Goal: Task Accomplishment & Management: Use online tool/utility

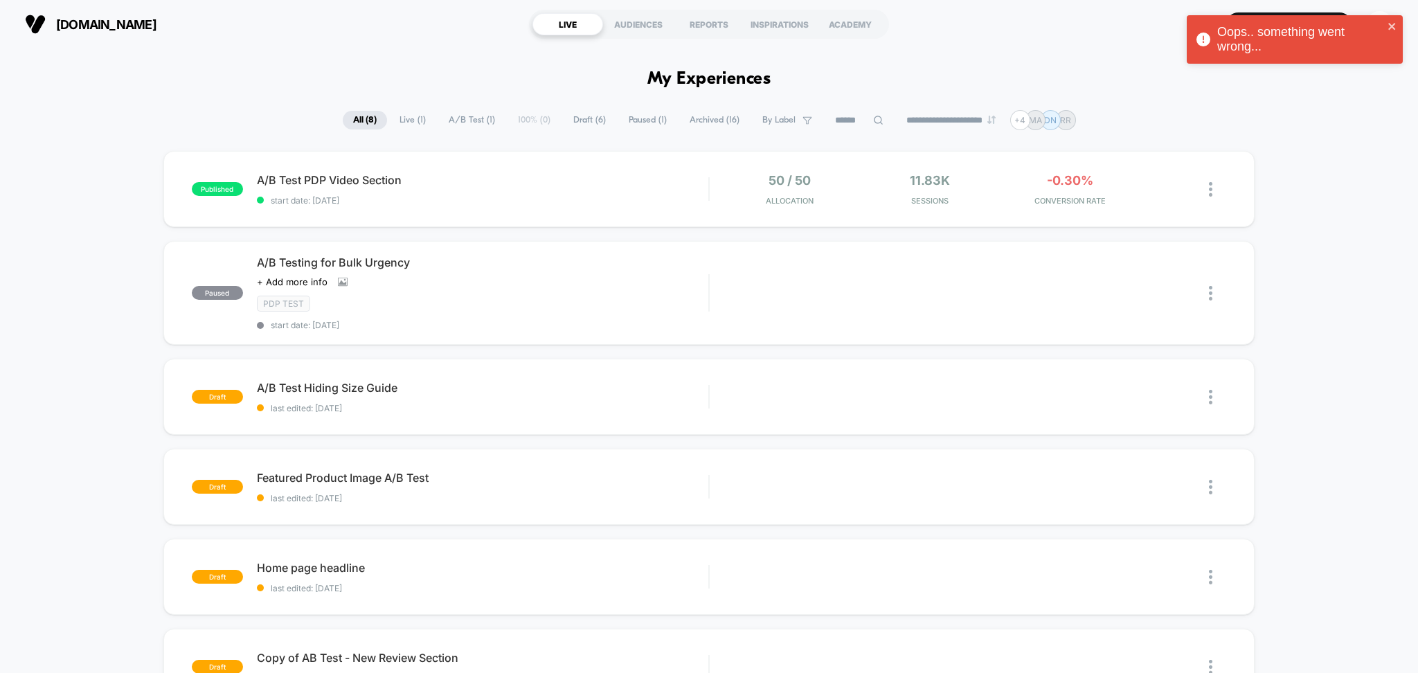
drag, startPoint x: 1415, startPoint y: 129, endPoint x: 1409, endPoint y: 136, distance: 9.4
click at [1398, 26] on icon "close" at bounding box center [1393, 26] width 10 height 11
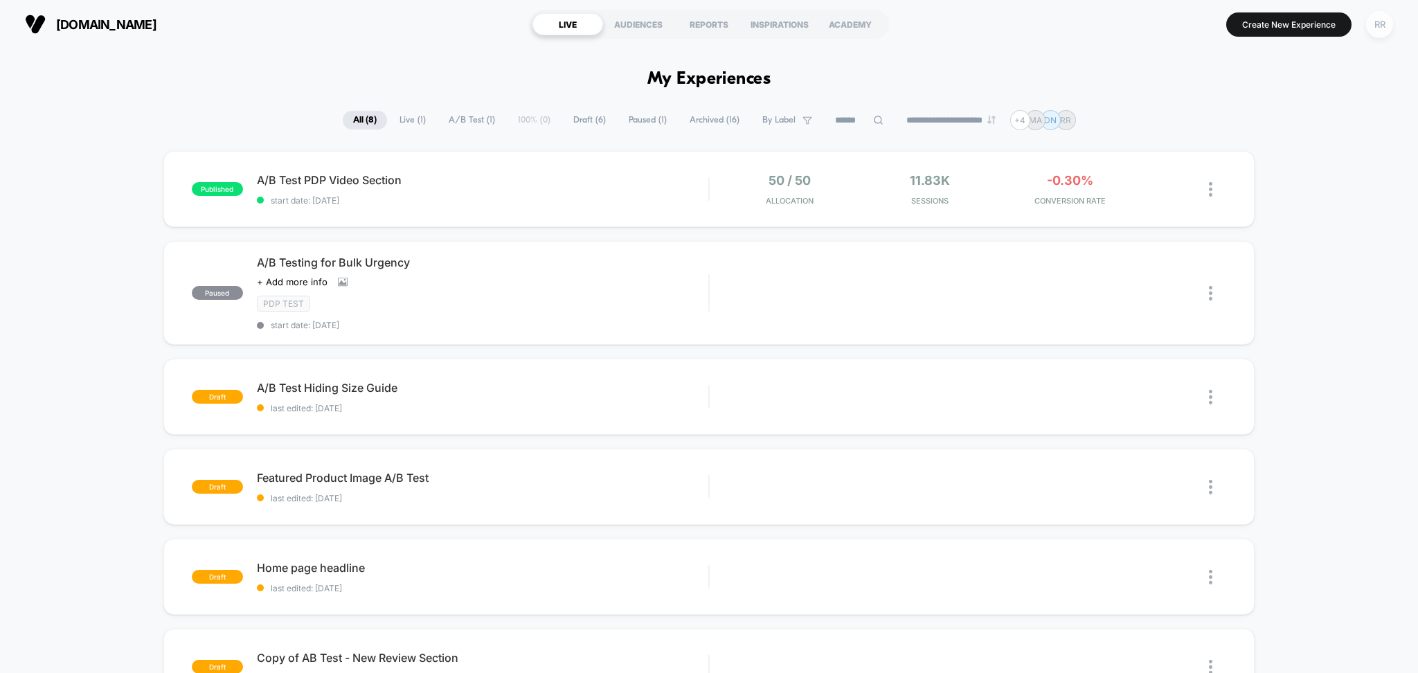
click at [1381, 21] on div "RR" at bounding box center [1379, 24] width 27 height 27
